Goal: Task Accomplishment & Management: Use online tool/utility

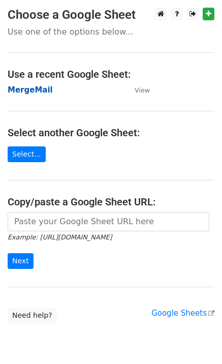
click at [26, 89] on strong "MergeMail" at bounding box center [30, 89] width 45 height 9
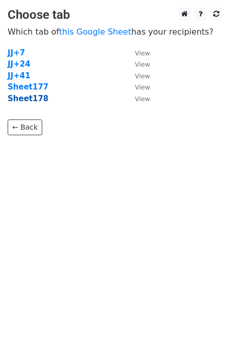
click at [33, 102] on strong "Sheet178" at bounding box center [28, 98] width 41 height 9
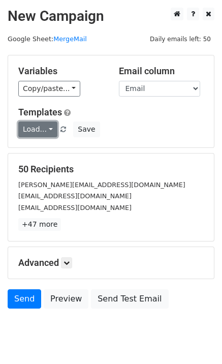
click at [43, 134] on link "Load..." at bounding box center [37, 129] width 39 height 16
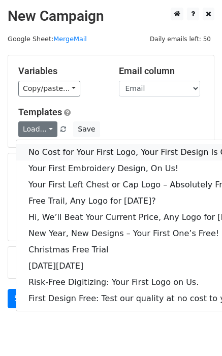
click at [55, 147] on link "No Cost for Your First Logo, Your First Design Is On Us!" at bounding box center [138, 152] width 245 height 16
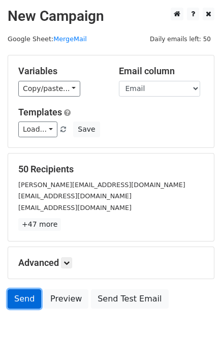
click at [28, 298] on link "Send" at bounding box center [25, 298] width 34 height 19
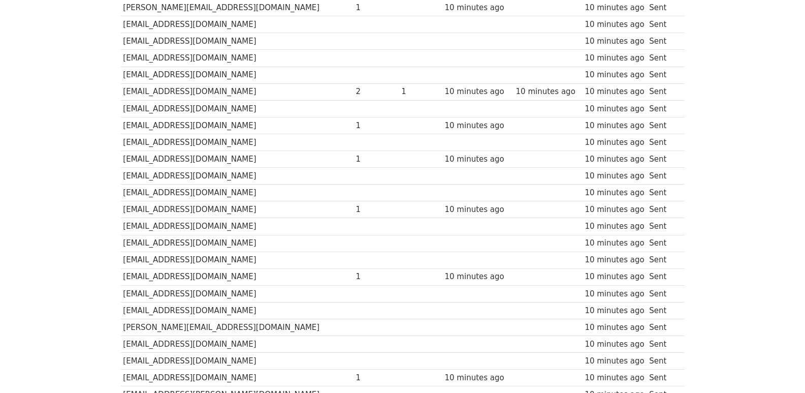
scroll to position [707, 0]
